Goal: Task Accomplishment & Management: Use online tool/utility

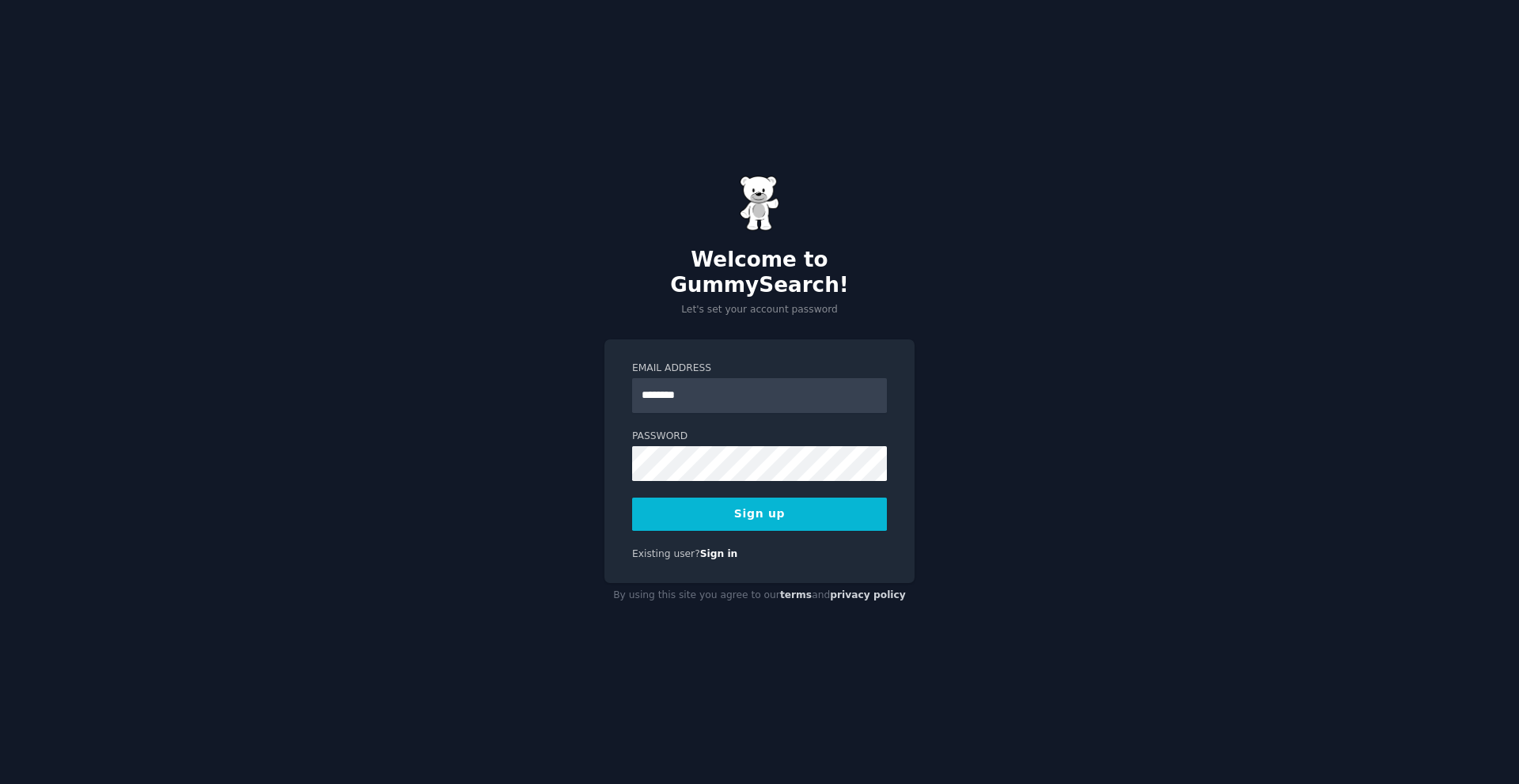
type input "********"
click at [661, 378] on input "********" at bounding box center [759, 395] width 255 height 35
click at [719, 385] on input "Email Address" at bounding box center [759, 395] width 255 height 35
type input "**********"
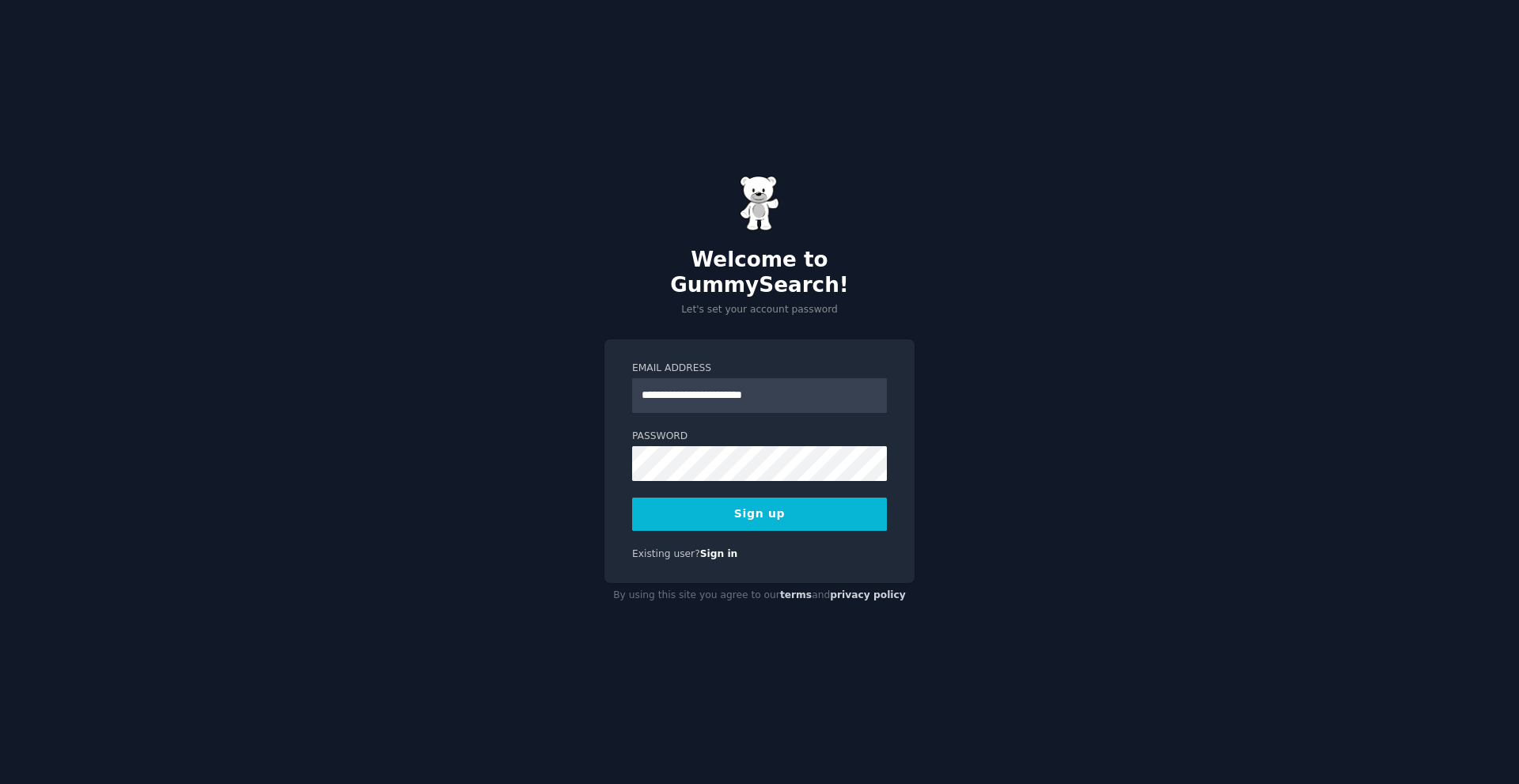
click at [428, 521] on div "**********" at bounding box center [760, 392] width 1519 height 784
click at [713, 498] on button "Sign up" at bounding box center [759, 513] width 255 height 33
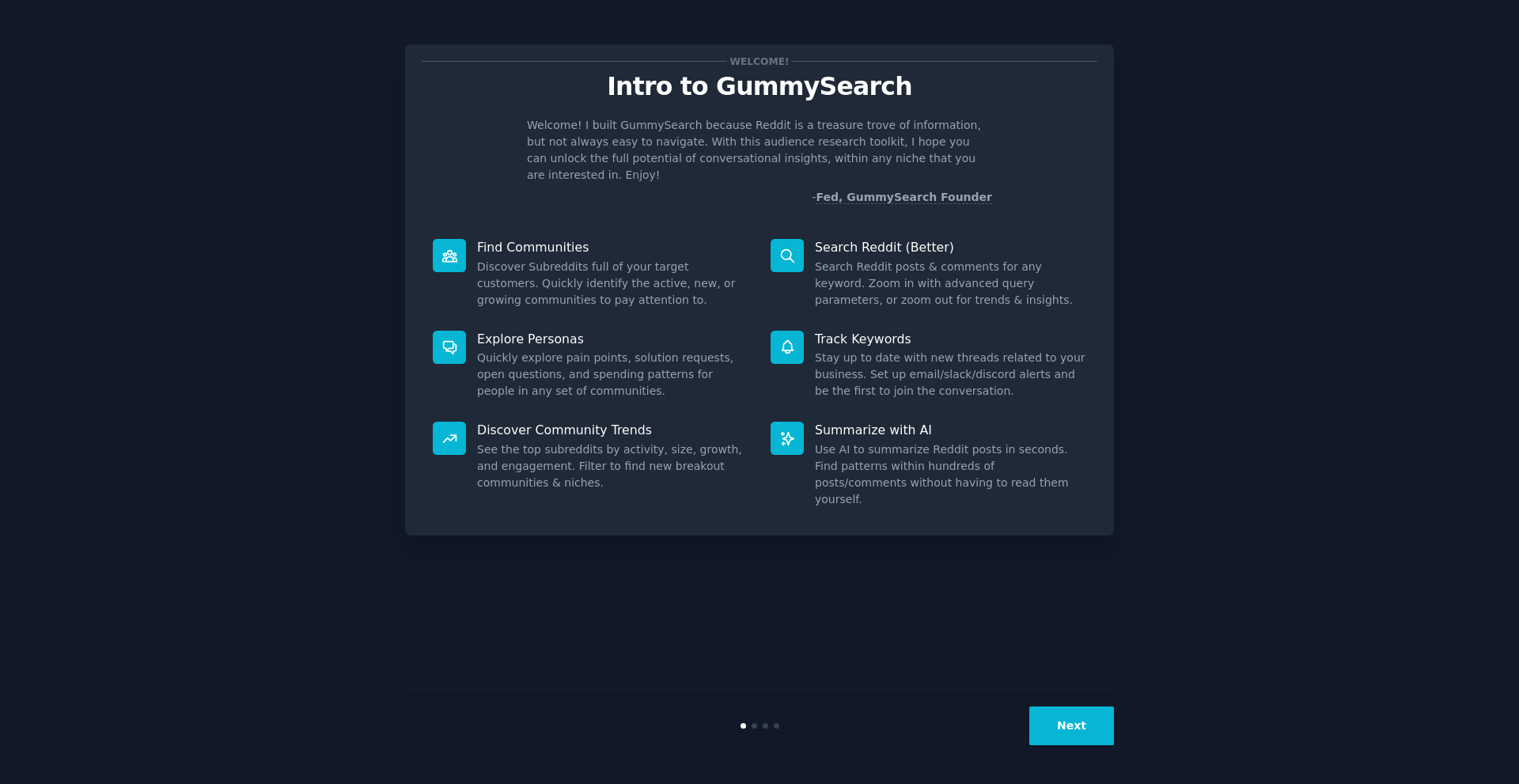
click at [1075, 738] on button "Next" at bounding box center [1072, 726] width 85 height 39
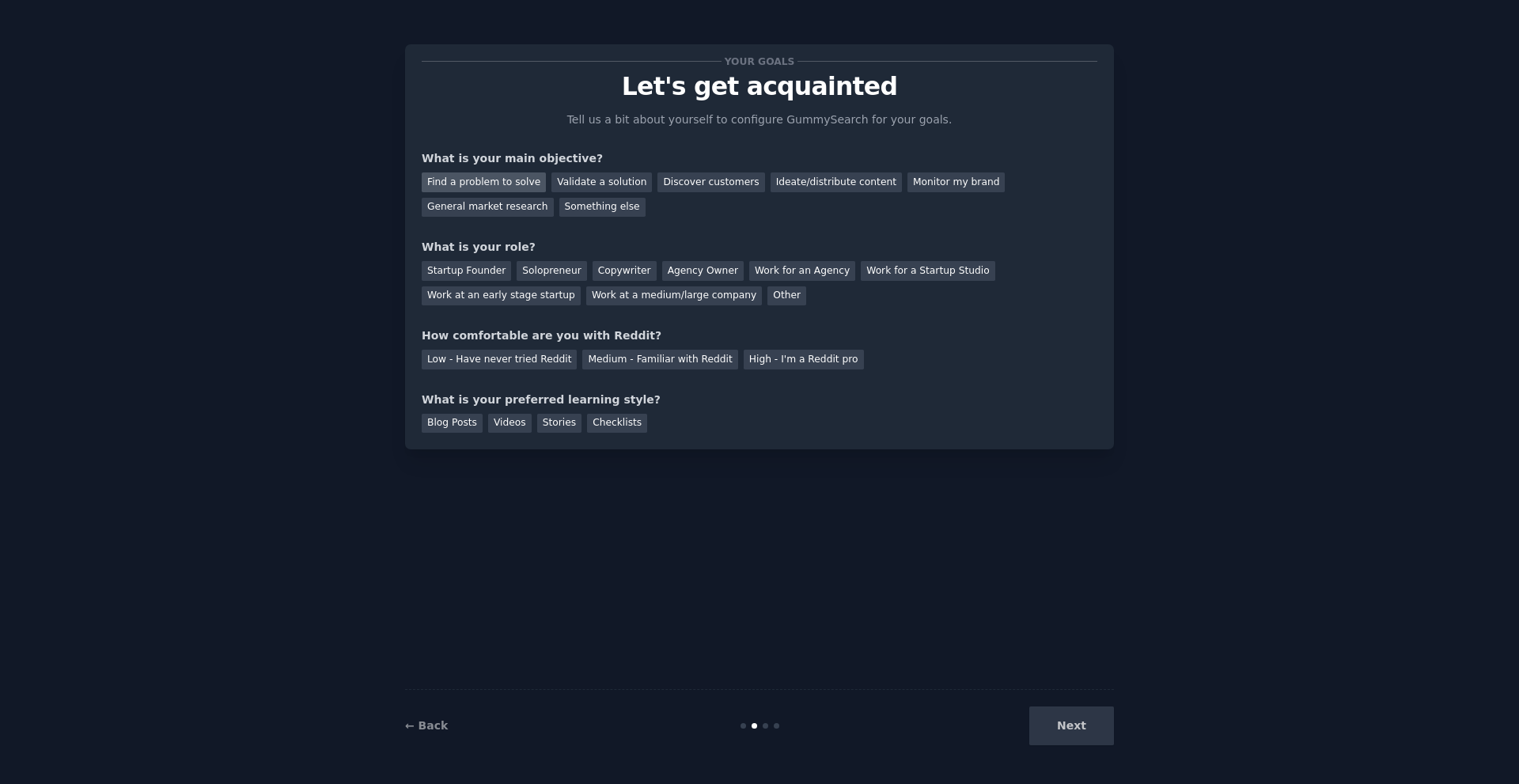
click at [519, 189] on div "Find a problem to solve" at bounding box center [484, 182] width 124 height 19
click at [487, 271] on div "Startup Founder" at bounding box center [467, 271] width 90 height 19
click at [776, 276] on div "Work for an Agency" at bounding box center [802, 271] width 106 height 19
click at [457, 275] on div "Startup Founder" at bounding box center [467, 271] width 90 height 19
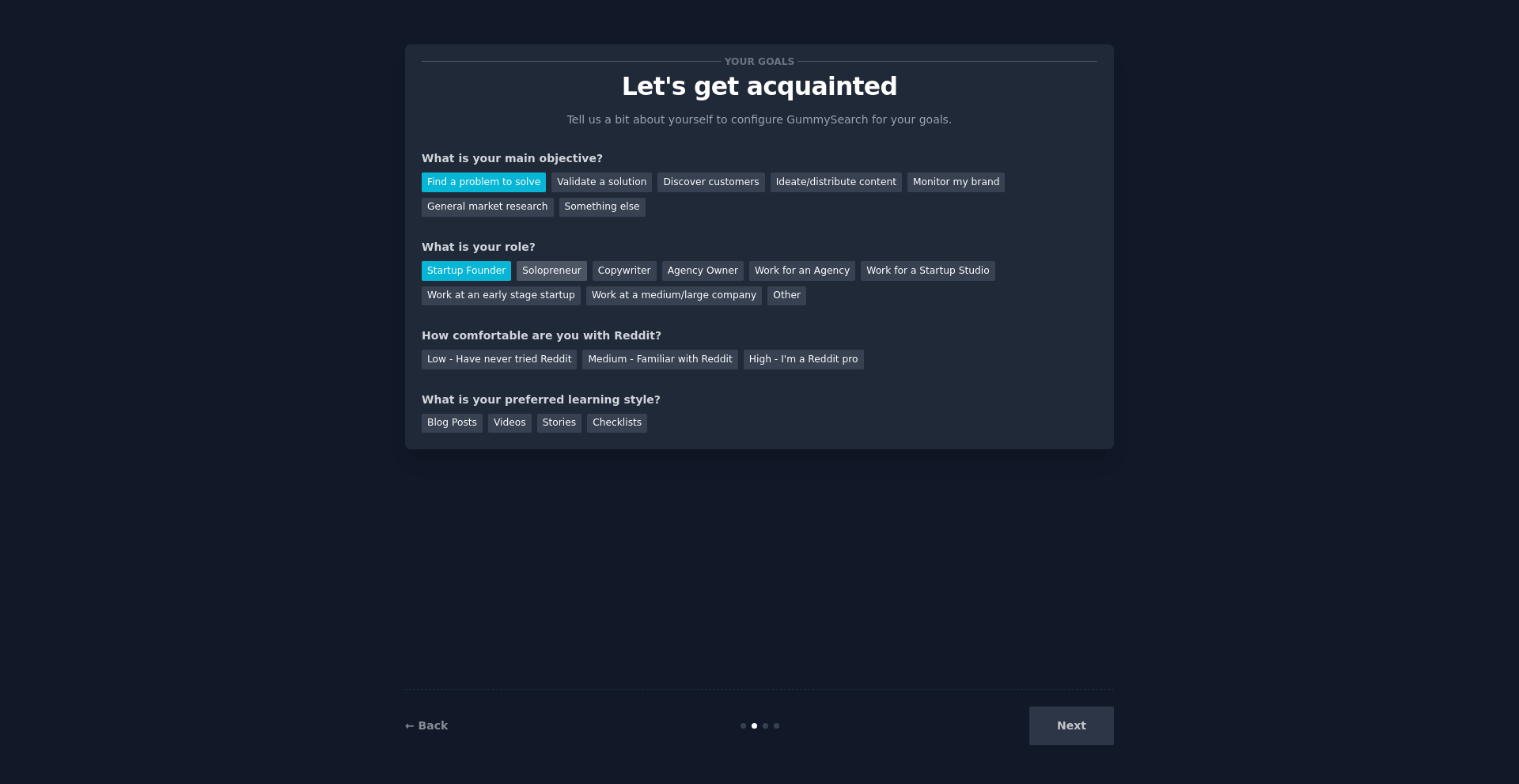
click at [544, 270] on div "Solopreneur" at bounding box center [551, 271] width 69 height 19
click at [602, 365] on div "Medium - Familiar with Reddit" at bounding box center [659, 359] width 155 height 19
click at [452, 426] on div "Blog Posts" at bounding box center [452, 423] width 61 height 19
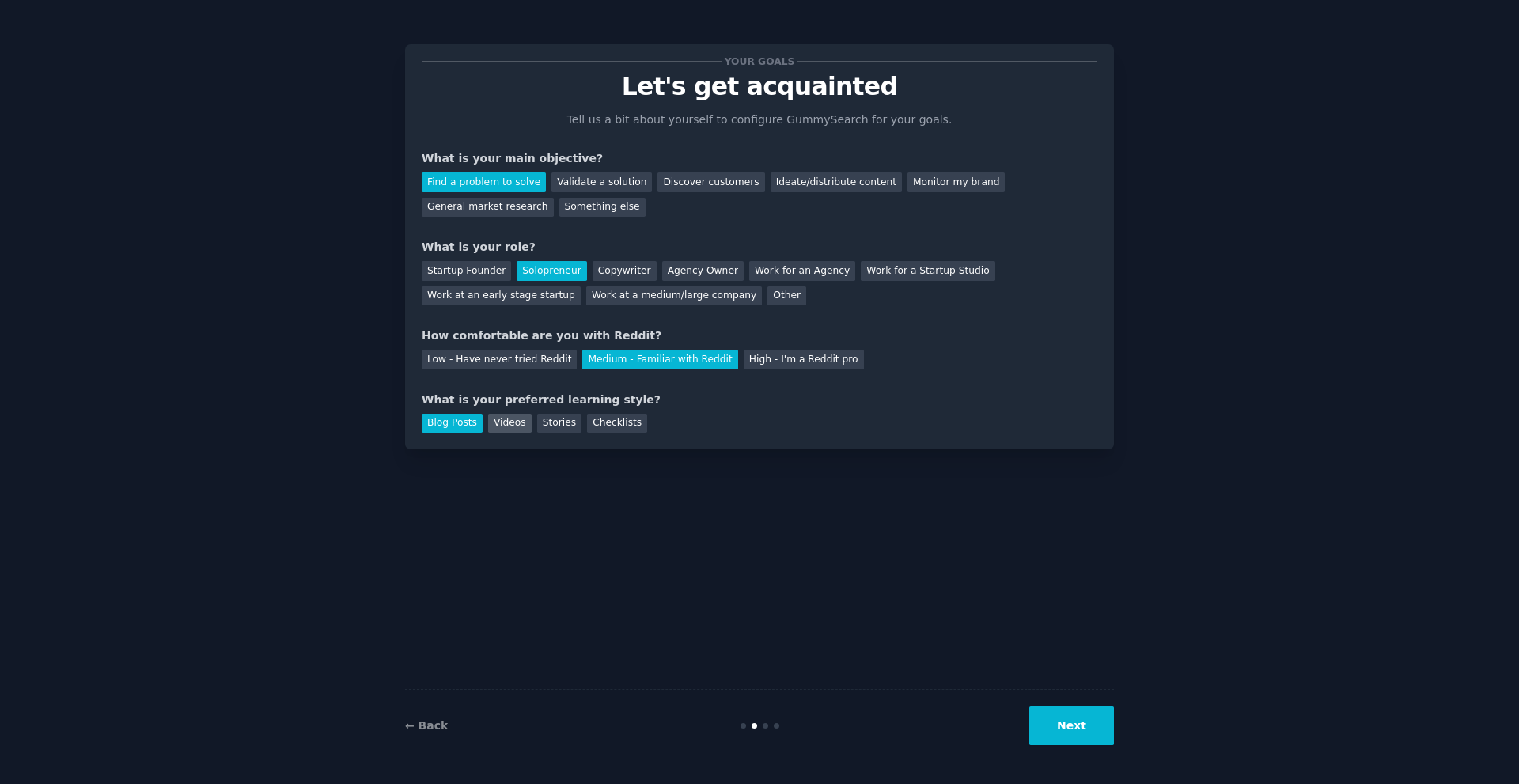
click at [503, 424] on div "Videos" at bounding box center [509, 423] width 43 height 19
click at [544, 425] on div "Stories" at bounding box center [559, 423] width 44 height 19
click at [596, 426] on div "Checklists" at bounding box center [617, 423] width 60 height 19
drag, startPoint x: 601, startPoint y: 425, endPoint x: 594, endPoint y: 438, distance: 14.8
click at [601, 426] on div "Checklists" at bounding box center [617, 423] width 60 height 19
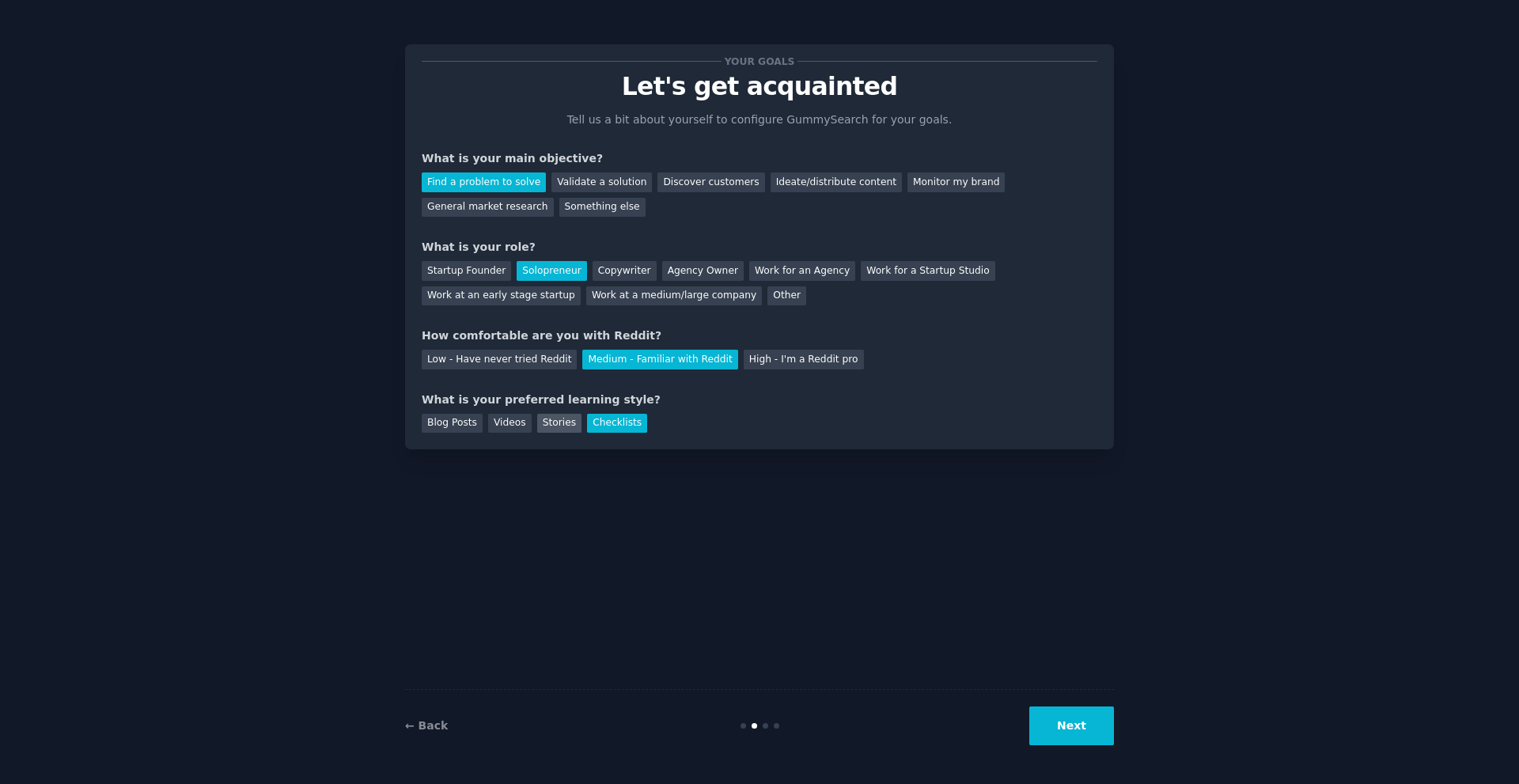
click at [556, 427] on div "Stories" at bounding box center [559, 423] width 44 height 19
click at [507, 427] on div "Videos" at bounding box center [509, 423] width 43 height 19
click at [474, 426] on div "Blog Posts" at bounding box center [452, 423] width 61 height 19
click at [461, 426] on div "Blog Posts" at bounding box center [452, 423] width 61 height 19
click at [609, 418] on div "Checklists" at bounding box center [617, 423] width 60 height 19
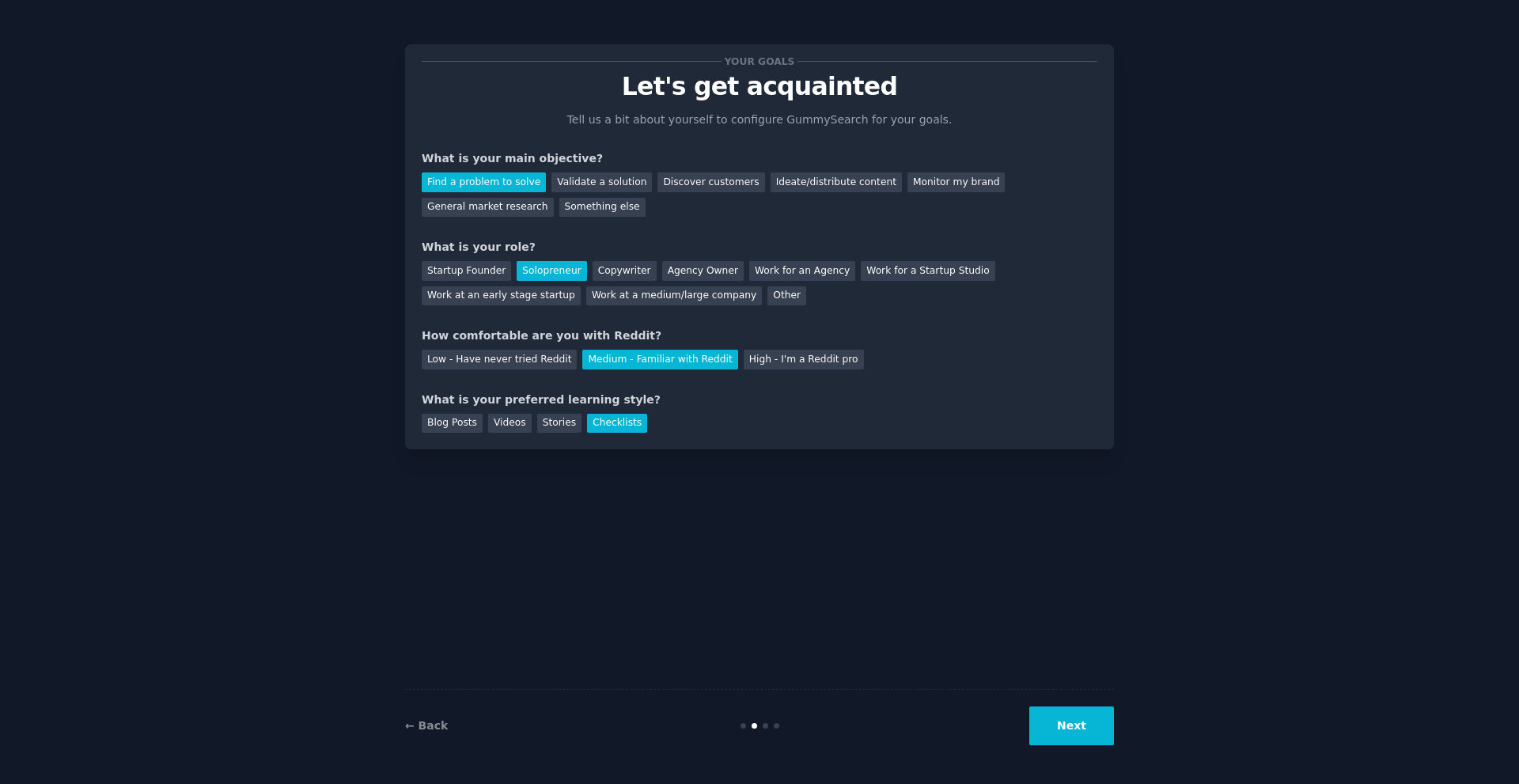
click at [1061, 732] on button "Next" at bounding box center [1072, 726] width 85 height 39
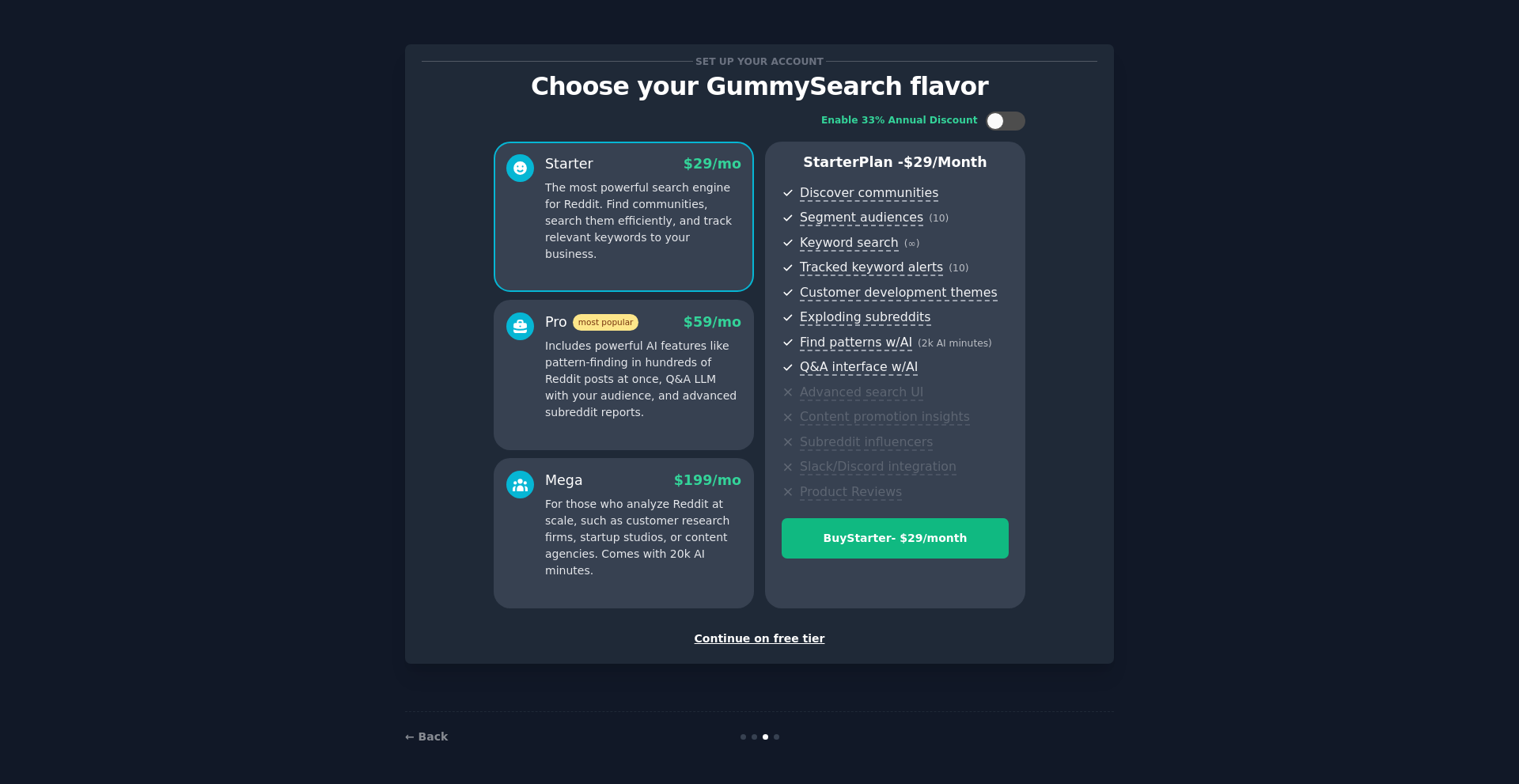
click at [752, 636] on div "Continue on free tier" at bounding box center [760, 639] width 676 height 17
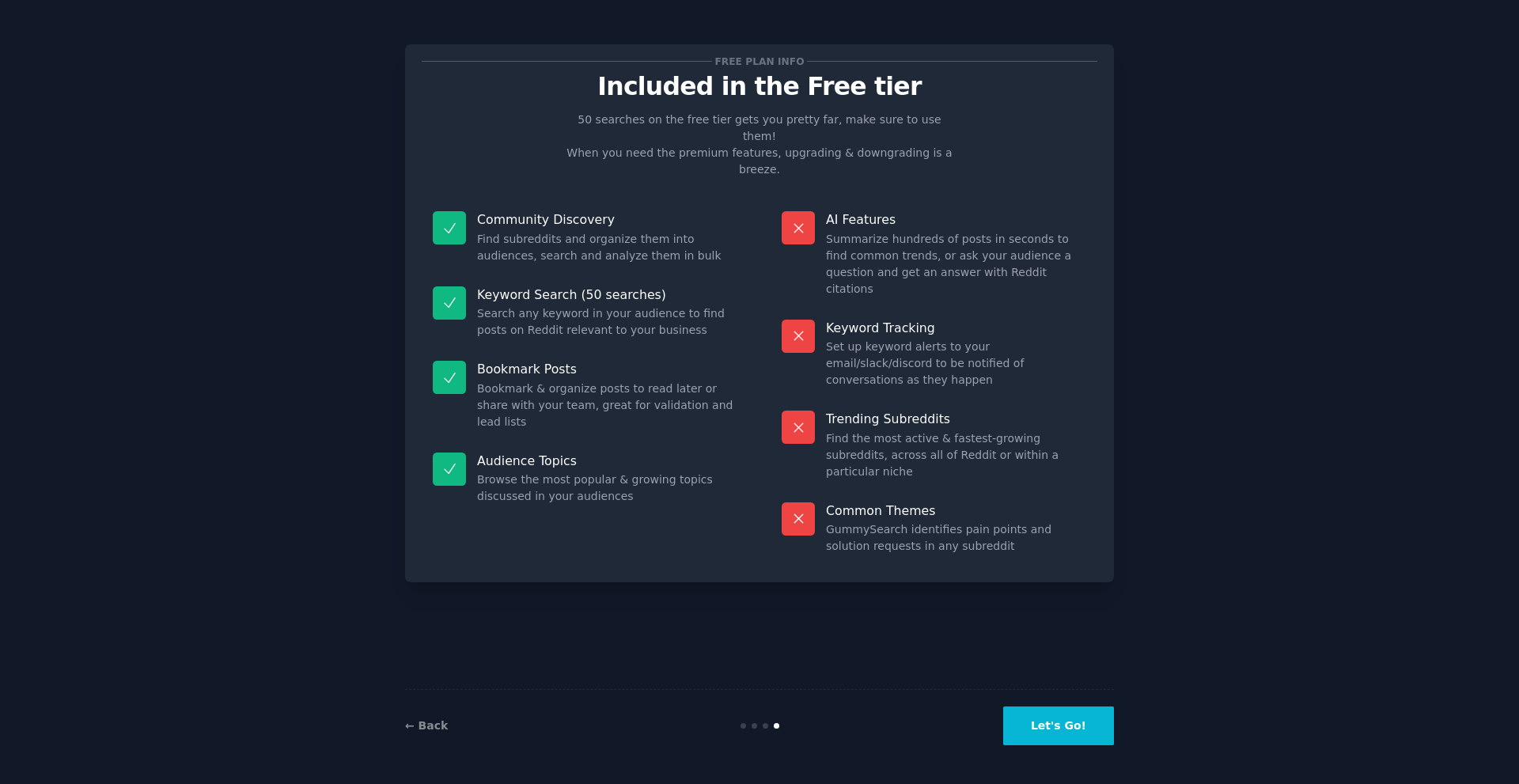
click at [1078, 723] on button "Let's Go!" at bounding box center [1058, 726] width 111 height 39
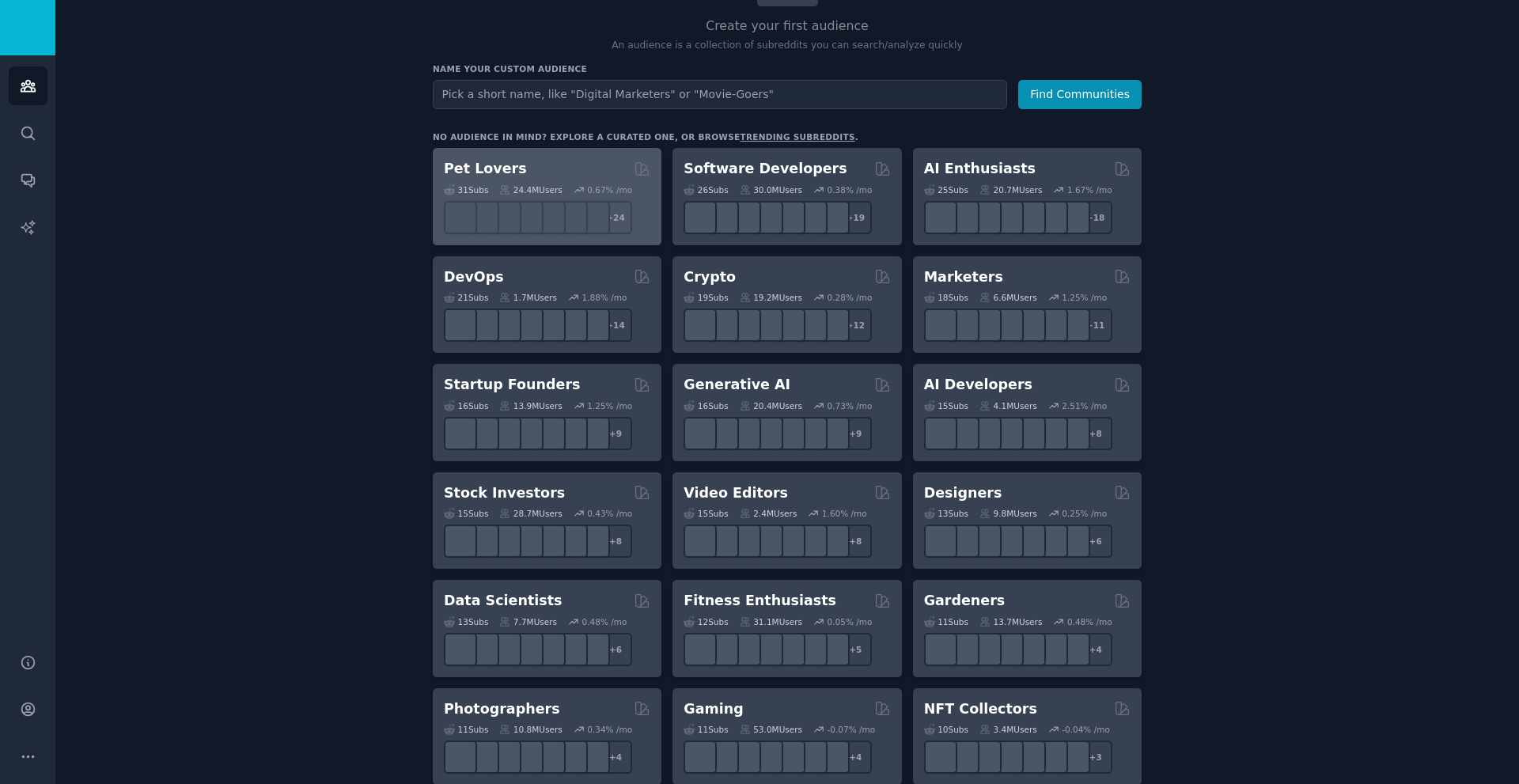
scroll to position [79, 0]
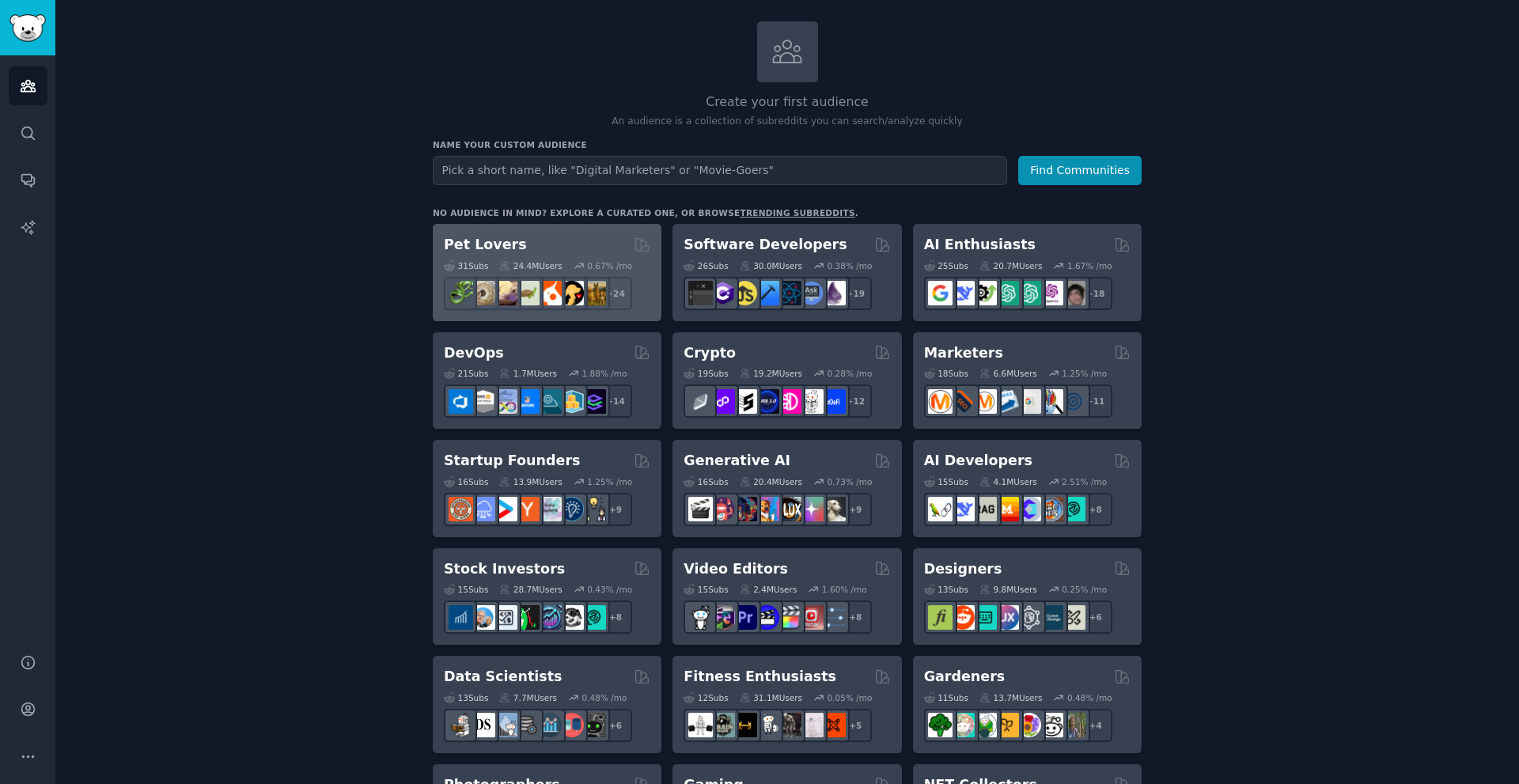
click at [521, 246] on div "Pet Lovers Curated by GummySearch" at bounding box center [547, 244] width 206 height 19
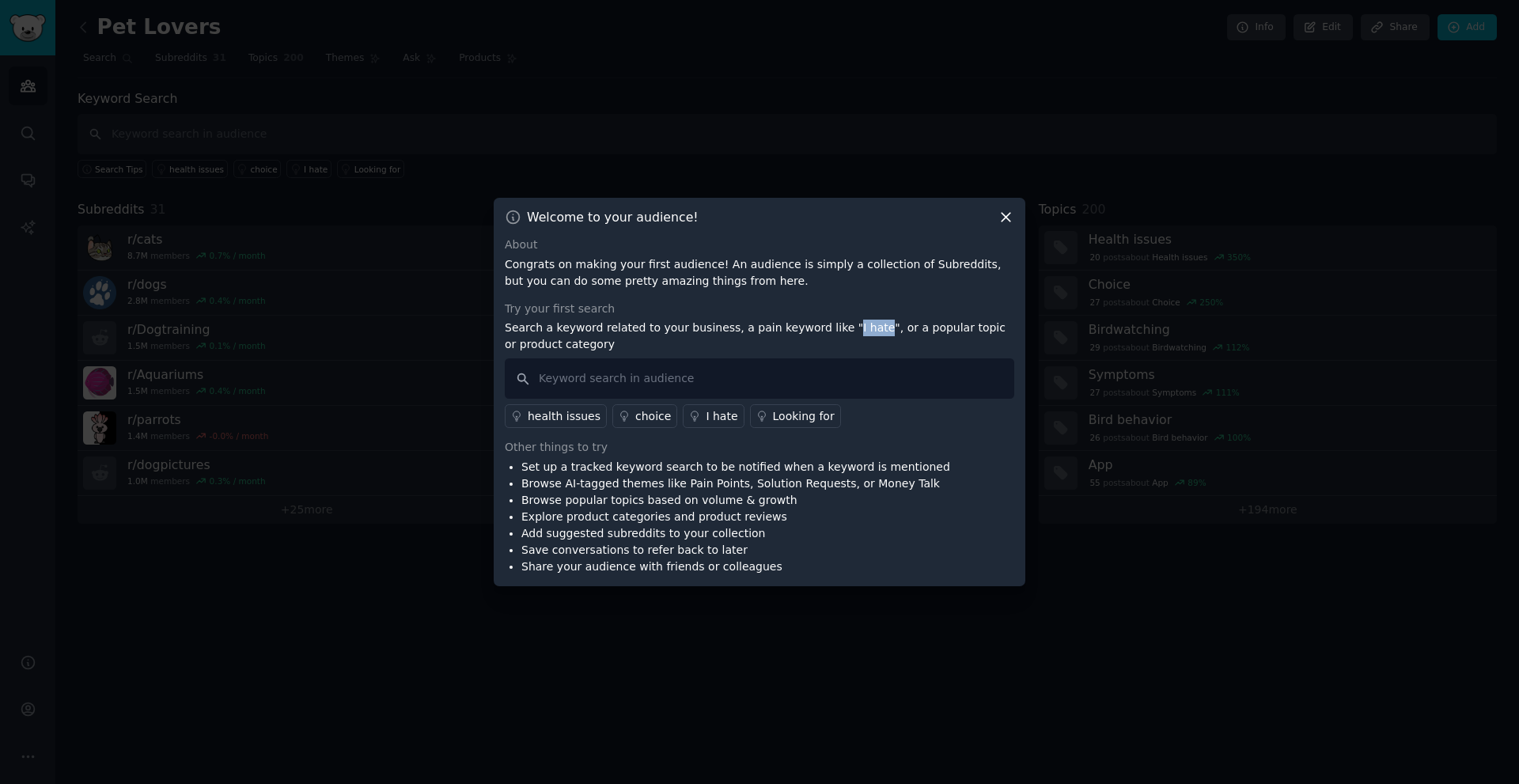
drag, startPoint x: 816, startPoint y: 328, endPoint x: 842, endPoint y: 336, distance: 27.2
click at [842, 336] on p "Search a keyword related to your business, a pain keyword like "I hate", or a p…" at bounding box center [760, 336] width 509 height 33
copy p "I hate"
click at [798, 376] on input "text" at bounding box center [760, 379] width 509 height 41
paste input "I hate"
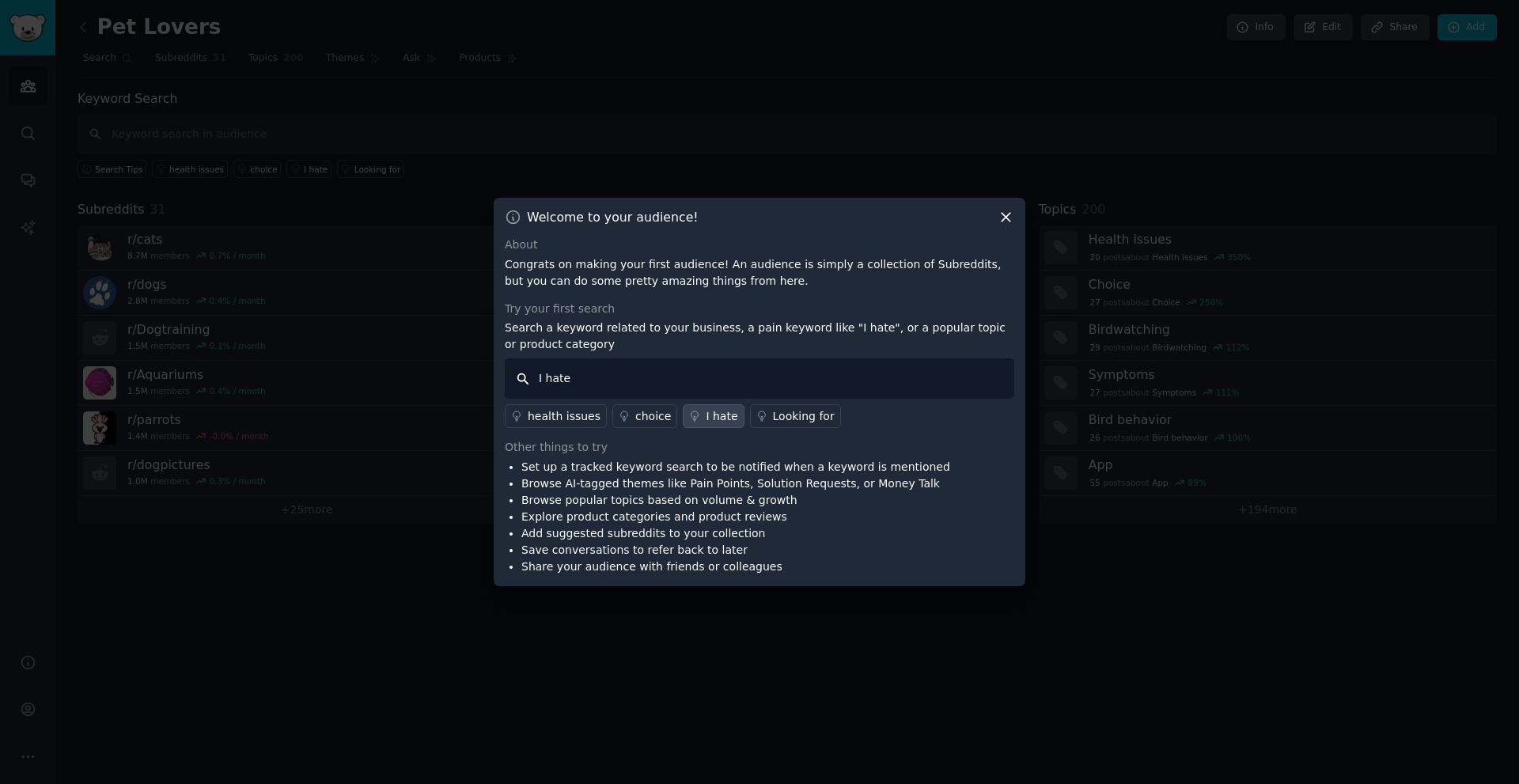
type input "I hate"
click at [705, 414] on div "I hate" at bounding box center [721, 417] width 31 height 17
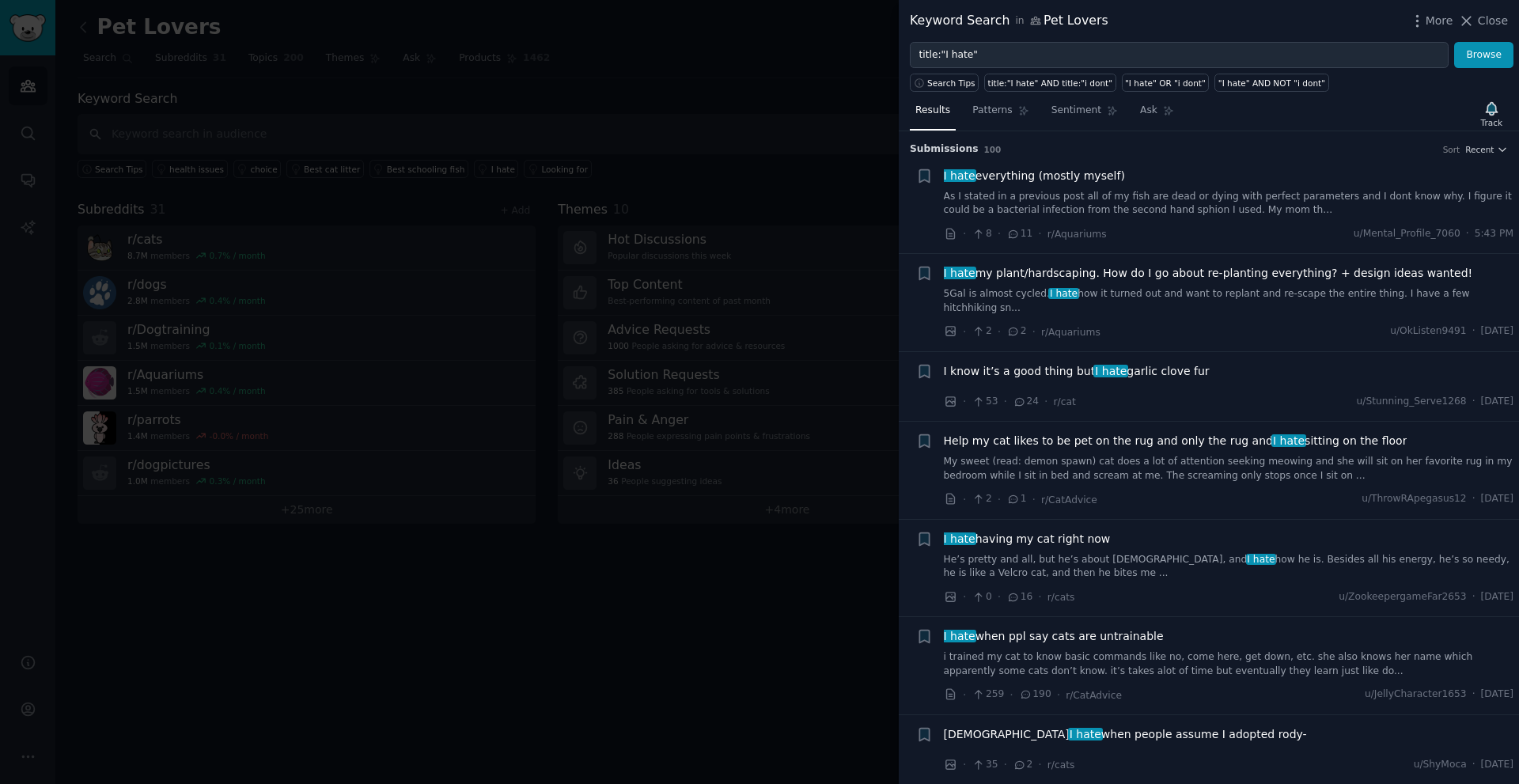
click at [678, 407] on div at bounding box center [760, 392] width 1519 height 784
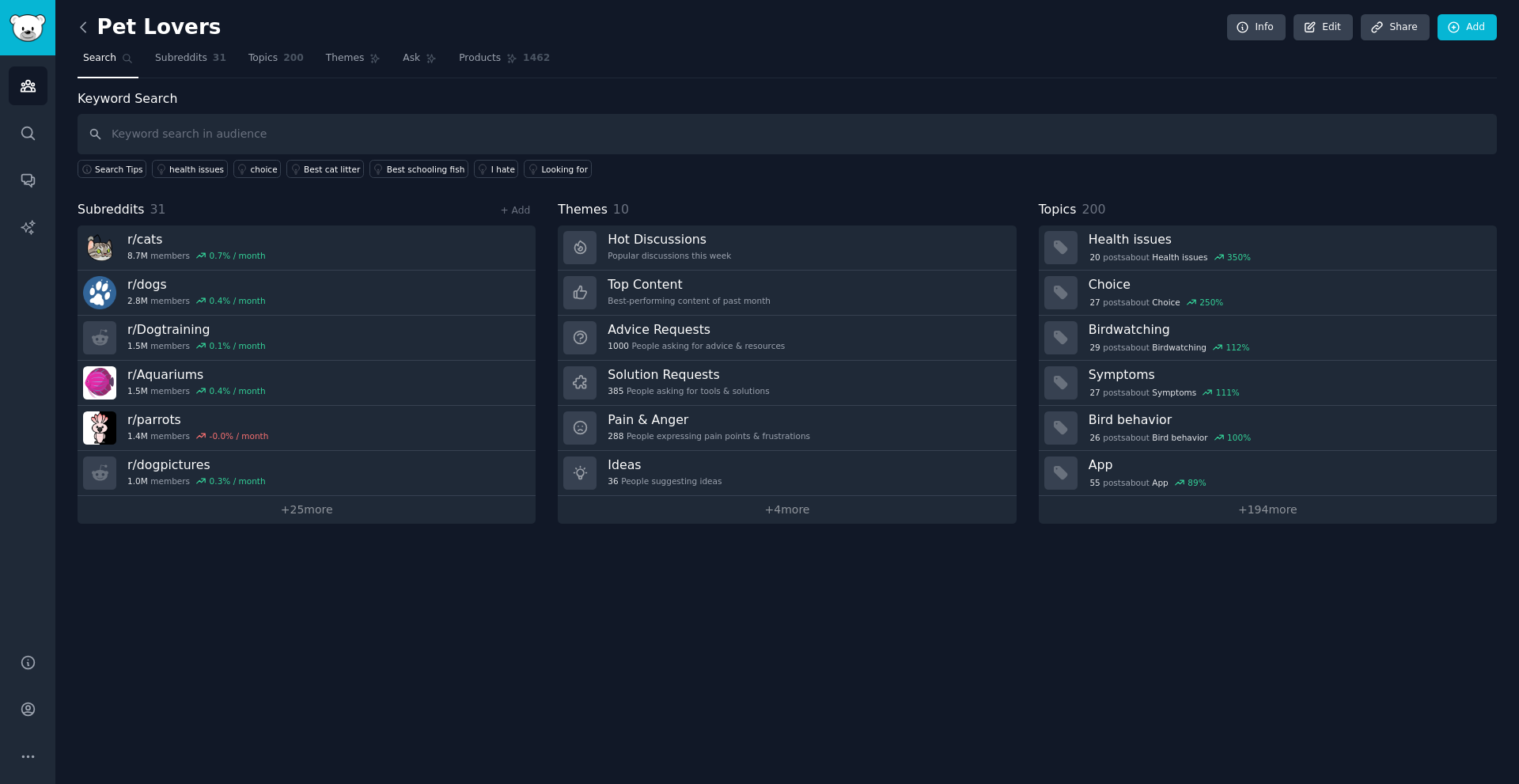
click at [84, 23] on icon at bounding box center [83, 26] width 5 height 9
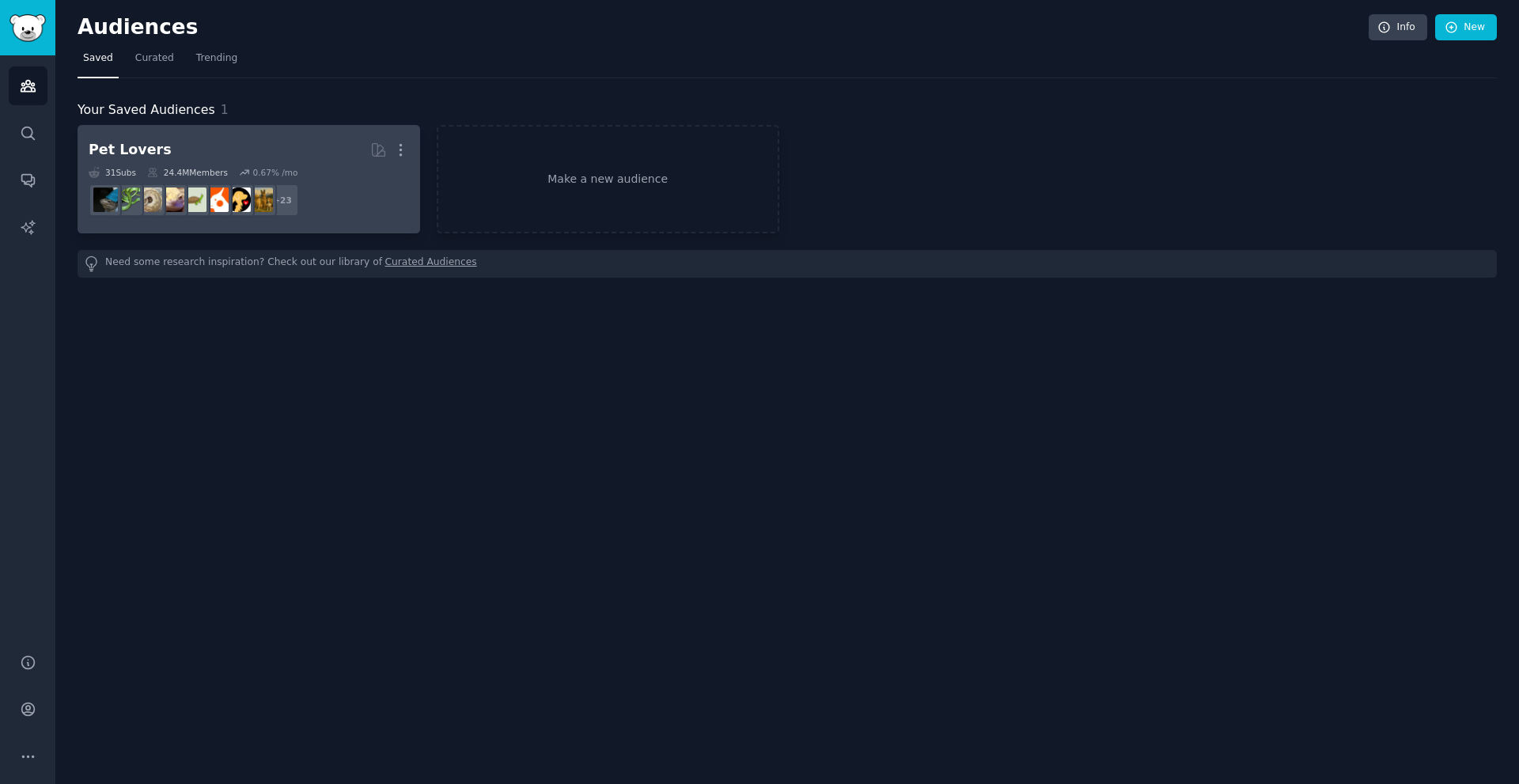
click at [217, 149] on h2 "Pet Lovers More" at bounding box center [249, 150] width 321 height 28
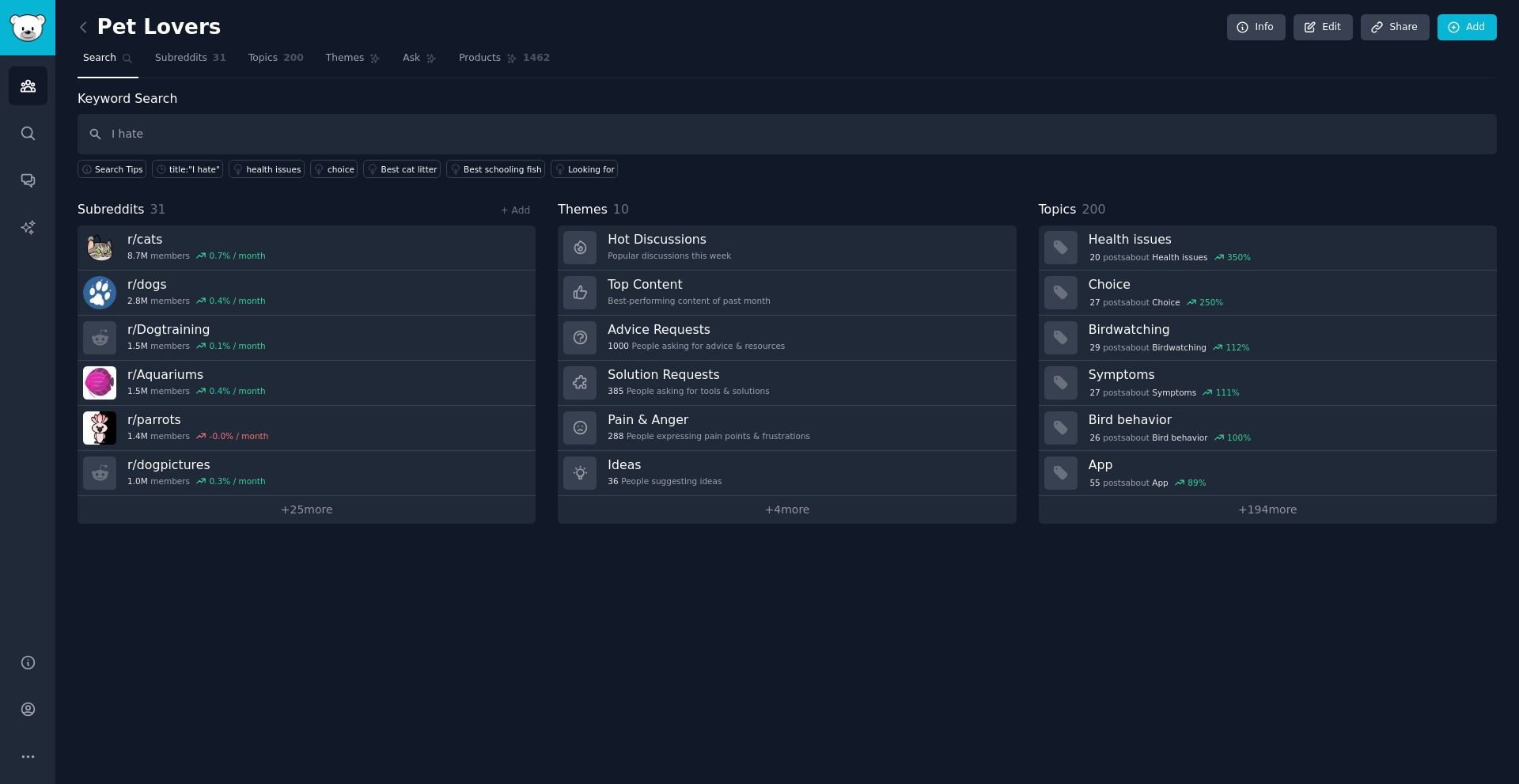
type input "I hate"
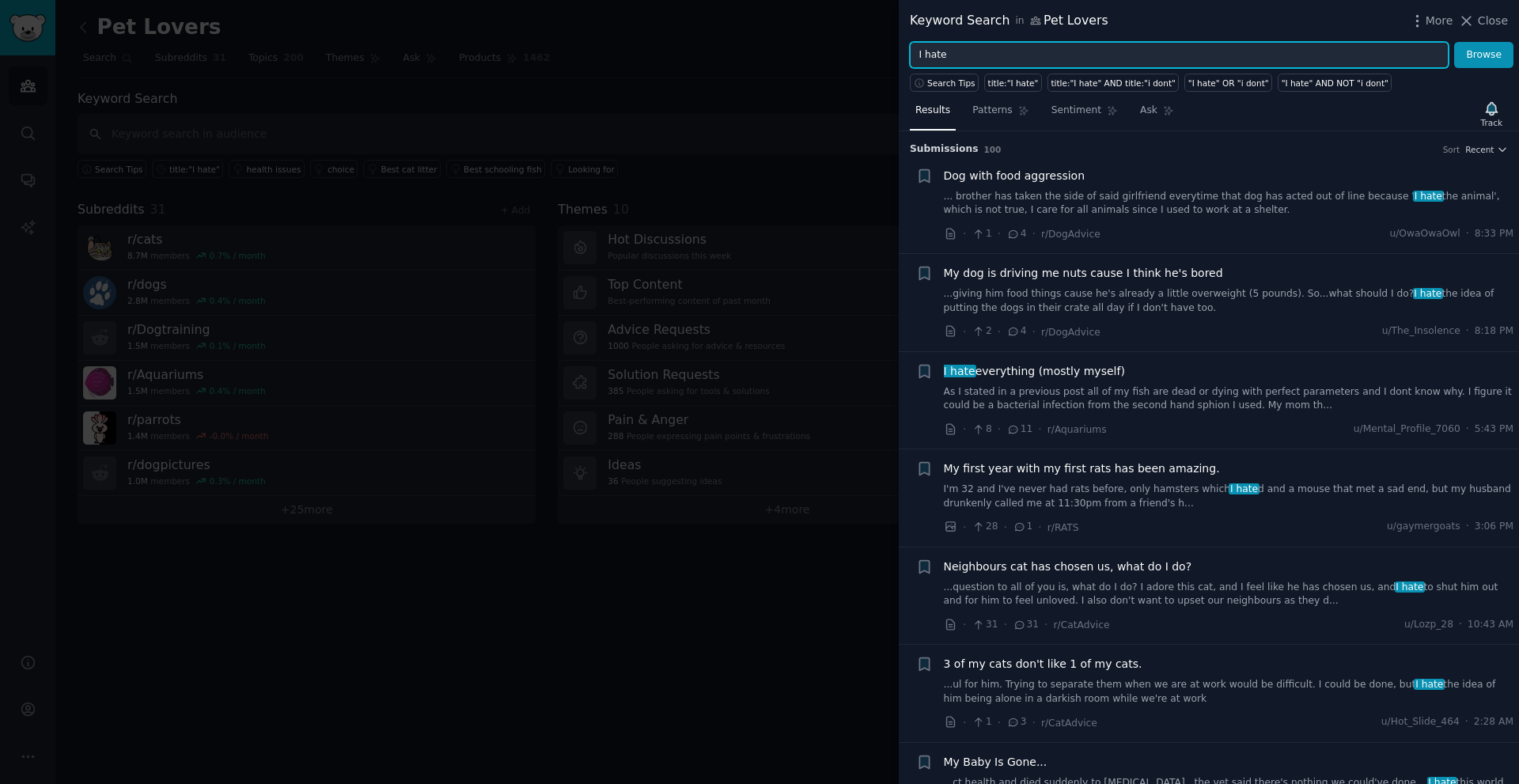
click at [1030, 58] on input "I hate" at bounding box center [1179, 56] width 539 height 27
type input "I hate AND "app""
click at [1454, 42] on button "Browse" at bounding box center [1483, 56] width 59 height 27
